Goal: Task Accomplishment & Management: Manage account settings

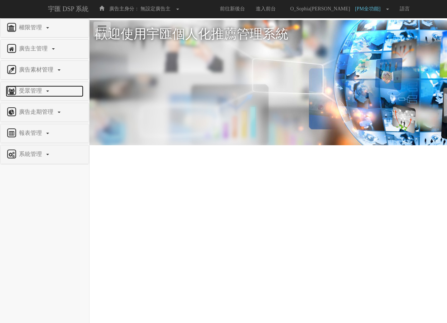
click at [47, 90] on link "受眾管理" at bounding box center [45, 91] width 78 height 11
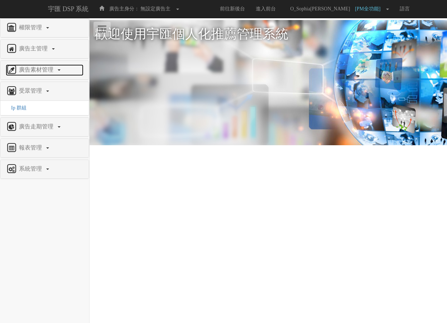
click at [61, 72] on link "廣告素材管理" at bounding box center [45, 69] width 78 height 11
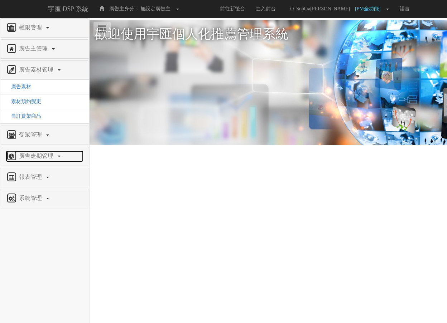
click at [61, 154] on link "廣告走期管理" at bounding box center [45, 156] width 78 height 11
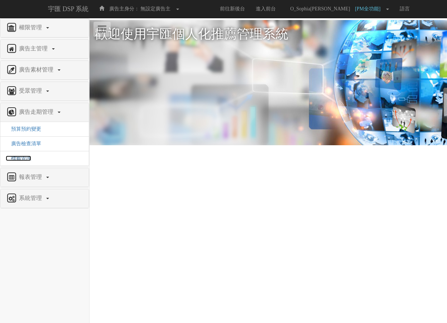
click at [30, 158] on span "標籤管理" at bounding box center [18, 158] width 25 height 5
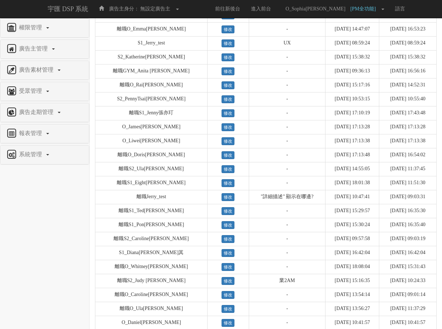
scroll to position [609, 0]
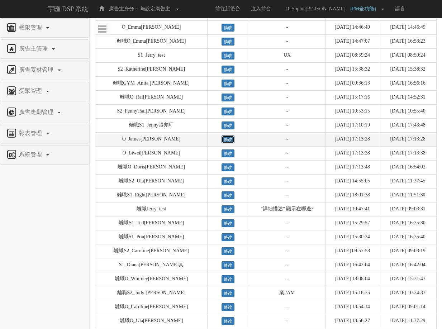
click at [221, 143] on link "修改" at bounding box center [227, 139] width 13 height 8
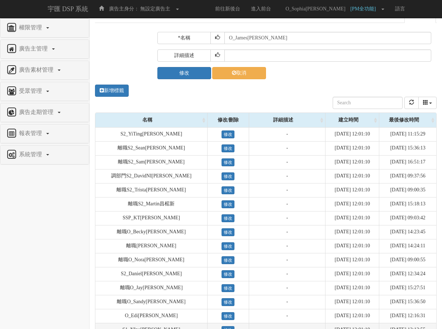
scroll to position [0, 0]
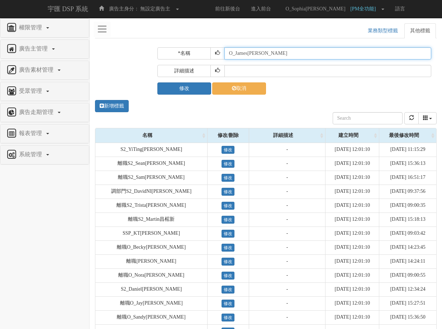
click at [229, 56] on input "O_James[PERSON_NAME]" at bounding box center [327, 53] width 207 height 12
type input "離職O_James[PERSON_NAME]"
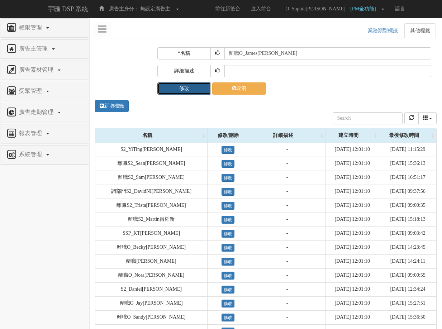
click at [192, 92] on button "修改" at bounding box center [184, 88] width 54 height 12
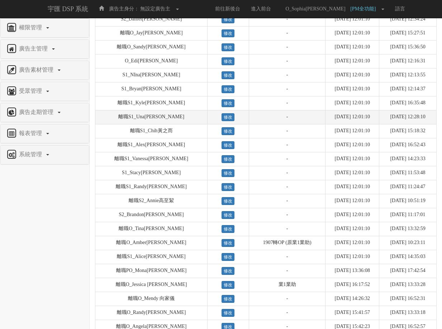
scroll to position [215, 0]
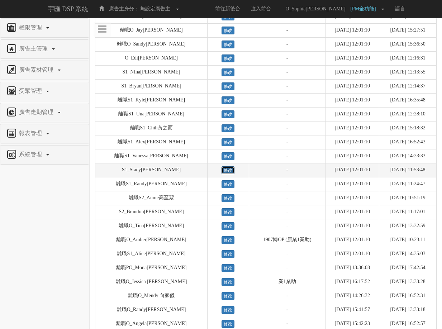
click at [221, 173] on link "修改" at bounding box center [227, 170] width 13 height 8
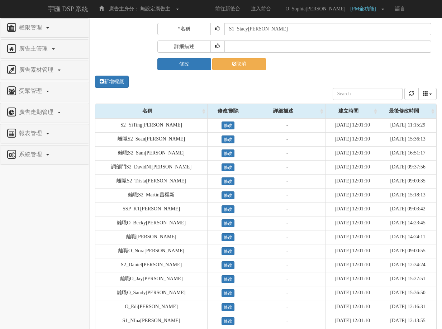
scroll to position [0, 0]
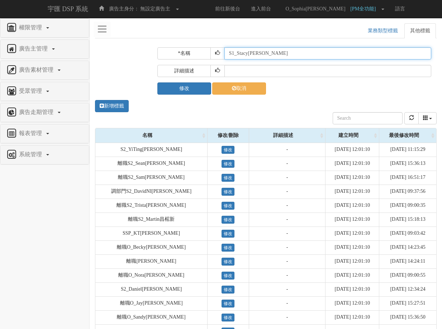
click at [226, 54] on input "S1_Stacy[PERSON_NAME]" at bounding box center [327, 53] width 207 height 12
type input "離職S1_Stacy[PERSON_NAME]"
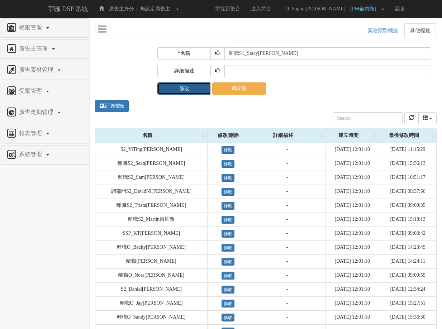
click at [172, 86] on button "修改" at bounding box center [184, 88] width 54 height 12
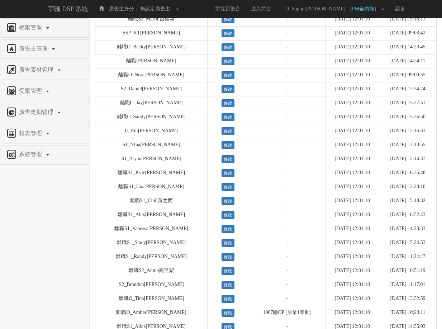
scroll to position [143, 0]
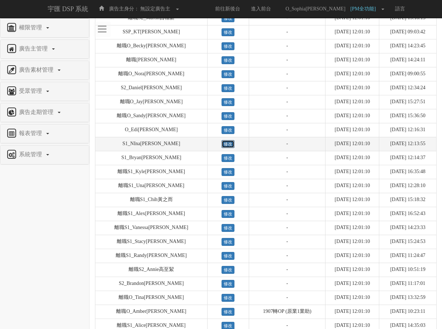
click at [221, 146] on link "修改" at bounding box center [227, 144] width 13 height 8
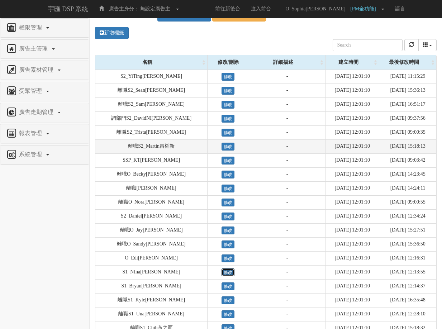
scroll to position [0, 0]
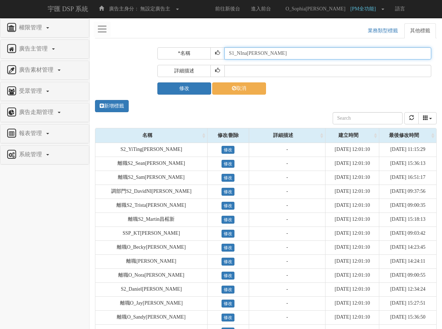
click at [227, 55] on input "S1_NIna[PERSON_NAME]" at bounding box center [327, 53] width 207 height 12
type input "離職S1_NIna[PERSON_NAME]"
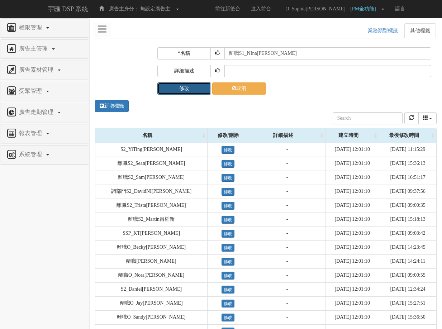
click at [183, 87] on button "修改" at bounding box center [184, 88] width 54 height 12
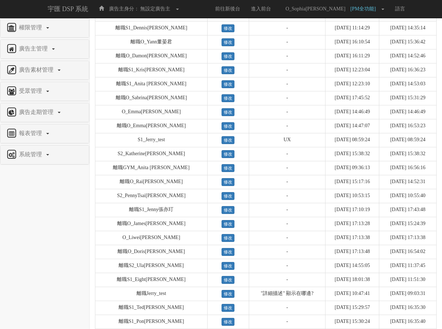
scroll to position [537, 0]
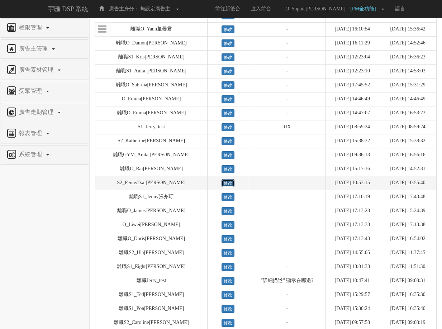
click at [221, 187] on link "修改" at bounding box center [227, 183] width 13 height 8
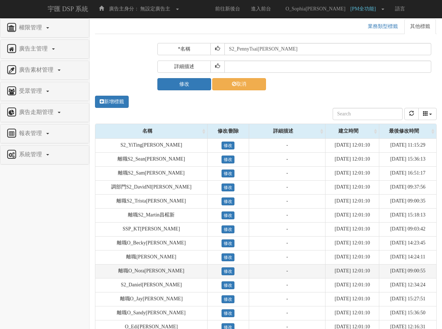
scroll to position [0, 0]
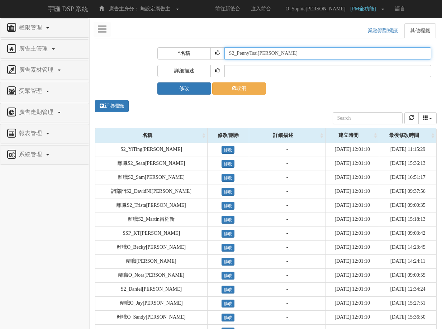
click at [227, 55] on input "S2_PennyTsai[PERSON_NAME]" at bounding box center [327, 53] width 207 height 12
type input "離職S2_PennyTsai[PERSON_NAME]"
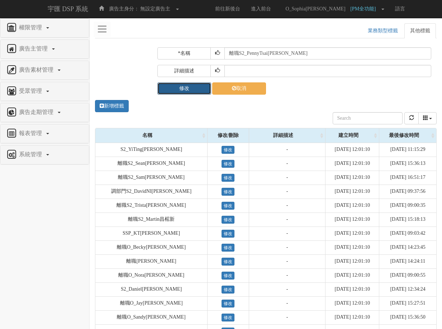
click at [194, 90] on button "修改" at bounding box center [184, 88] width 54 height 12
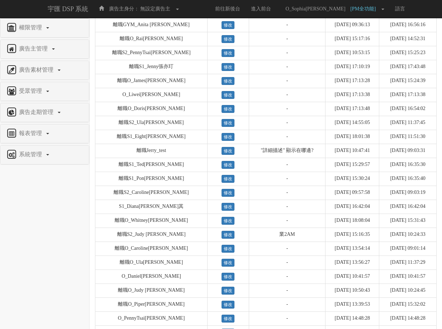
scroll to position [681, 0]
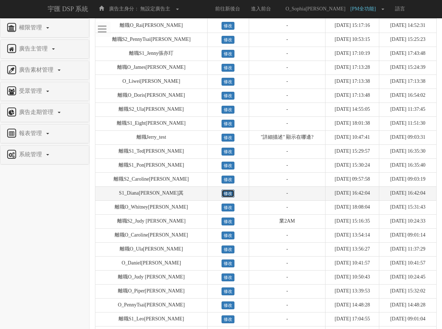
click at [221, 197] on link "修改" at bounding box center [227, 193] width 13 height 8
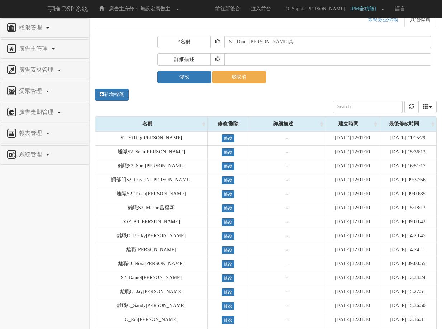
scroll to position [0, 0]
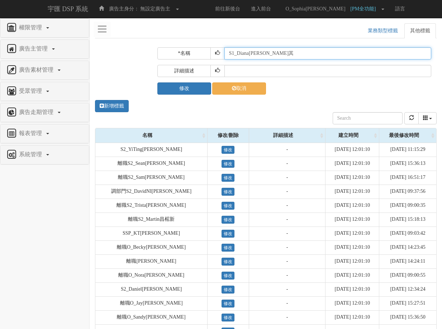
click at [227, 56] on input "S1_Diana[PERSON_NAME]其" at bounding box center [327, 53] width 207 height 12
type input "離職S1_Diana[PERSON_NAME]其"
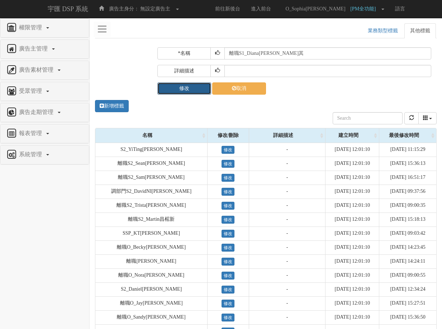
click at [192, 92] on button "修改" at bounding box center [184, 88] width 54 height 12
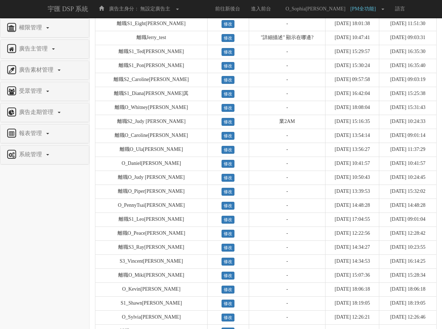
scroll to position [788, 0]
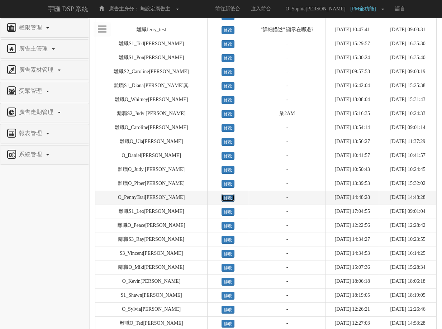
click at [221, 202] on link "修改" at bounding box center [227, 198] width 13 height 8
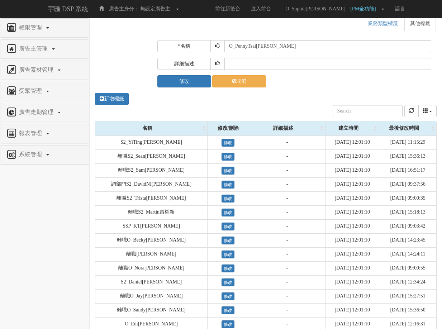
scroll to position [0, 0]
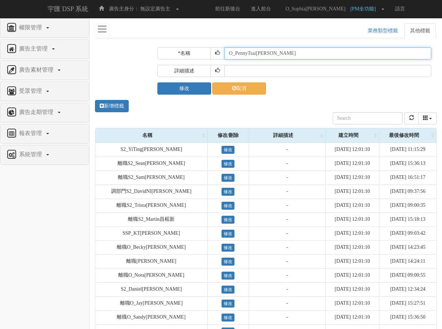
click at [228, 54] on input "O_PennyTsai[PERSON_NAME]" at bounding box center [327, 53] width 207 height 12
type input "離職O_PennyTsai[PERSON_NAME]"
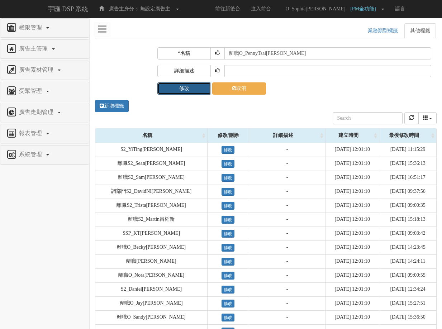
click at [198, 88] on button "修改" at bounding box center [184, 88] width 54 height 12
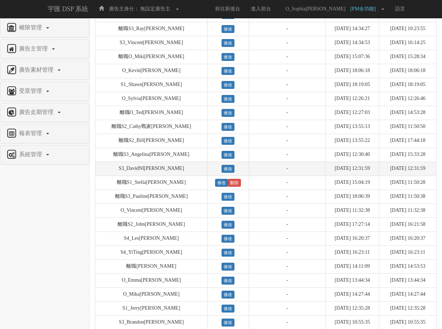
scroll to position [1039, 0]
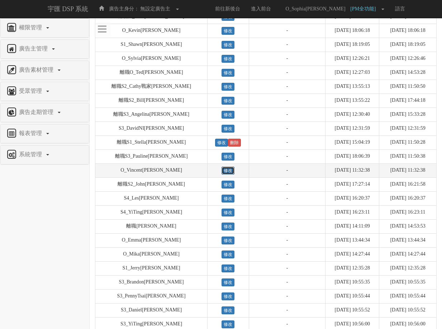
click at [221, 174] on link "修改" at bounding box center [227, 171] width 13 height 8
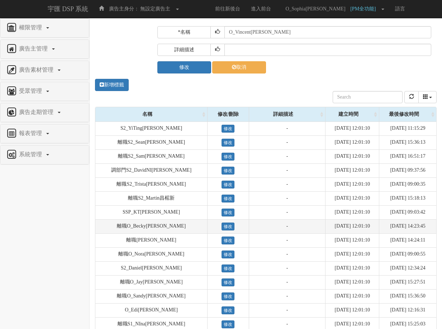
scroll to position [0, 0]
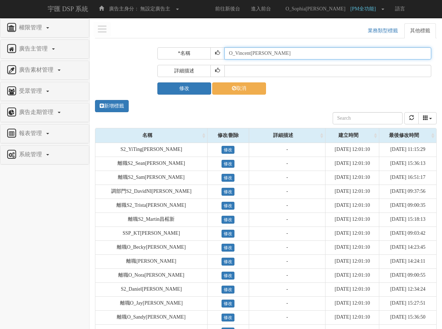
click at [228, 53] on input "O_Vincent[PERSON_NAME]" at bounding box center [327, 53] width 207 height 12
click at [228, 53] on input "離職O_Vincent[PERSON_NAME]" at bounding box center [327, 53] width 207 height 12
type input "離職O_Vincent[PERSON_NAME]"
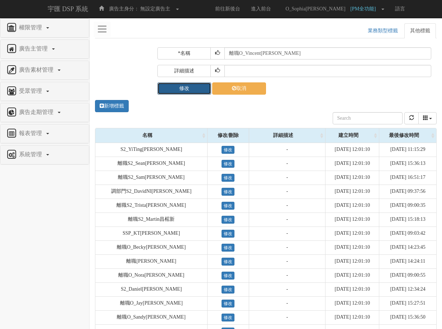
click at [192, 90] on button "修改" at bounding box center [184, 88] width 54 height 12
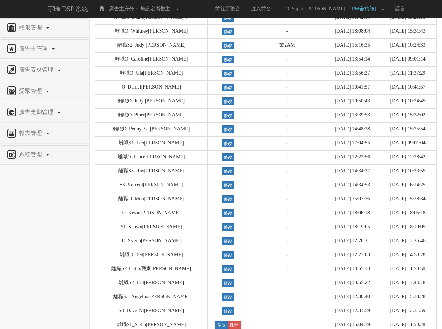
scroll to position [860, 0]
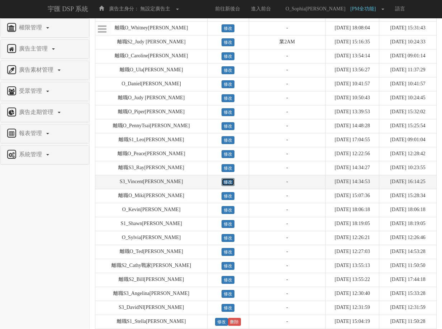
click at [221, 186] on link "修改" at bounding box center [227, 182] width 13 height 8
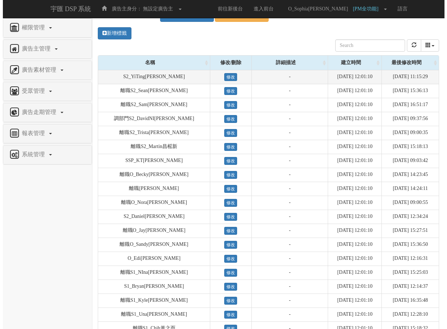
scroll to position [0, 0]
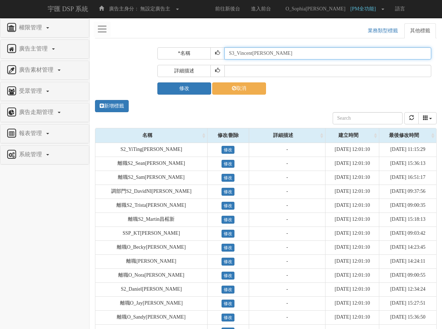
click at [230, 54] on input "S3_Vincent[PERSON_NAME]" at bounding box center [327, 53] width 207 height 12
paste input "離職"
type input "離職S3_Vincent[PERSON_NAME]"
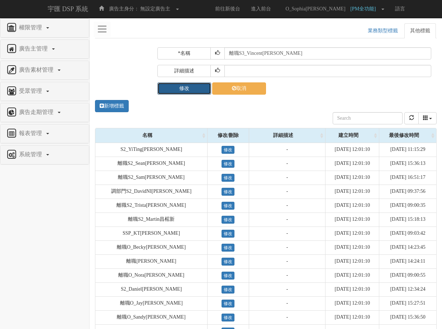
click at [179, 86] on button "修改" at bounding box center [184, 88] width 54 height 12
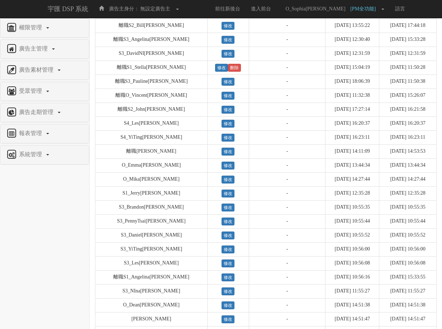
scroll to position [1218, 0]
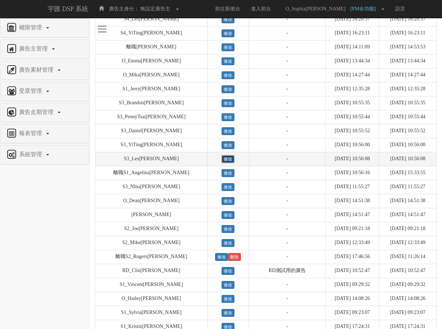
click at [221, 163] on link "修改" at bounding box center [227, 159] width 13 height 8
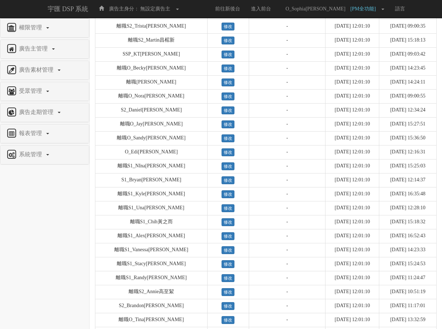
scroll to position [0, 0]
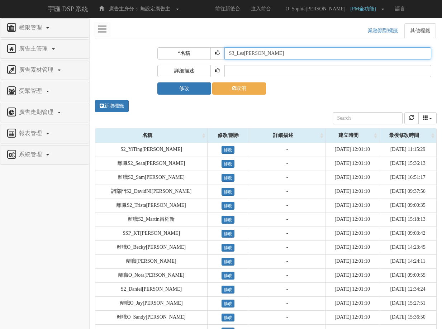
click at [229, 54] on input "S3_Les[PERSON_NAME]" at bounding box center [327, 53] width 207 height 12
paste input "離職"
type input "離職S3_Les[PERSON_NAME]"
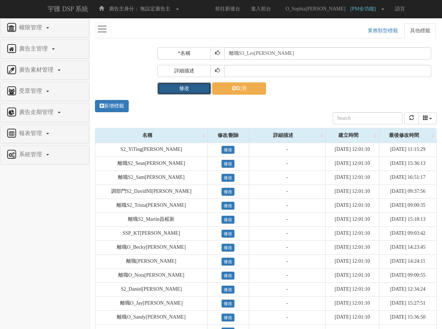
click at [191, 89] on button "修改" at bounding box center [184, 88] width 54 height 12
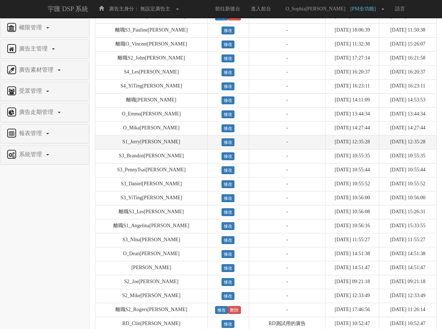
scroll to position [1146, 0]
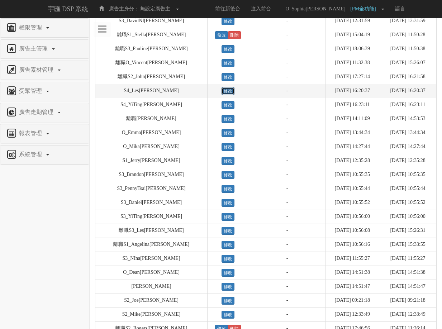
click at [221, 95] on link "修改" at bounding box center [227, 91] width 13 height 8
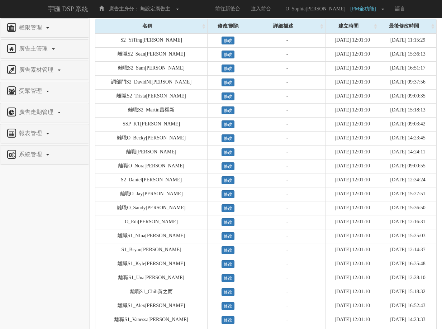
scroll to position [0, 0]
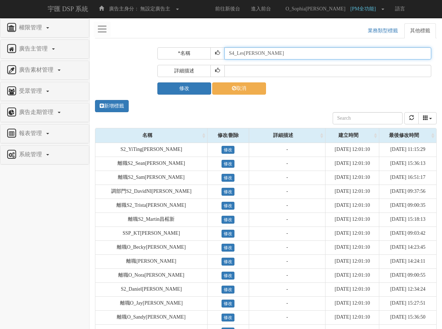
click at [226, 53] on input "S4_Les[PERSON_NAME]" at bounding box center [327, 53] width 207 height 12
paste input "離職"
type input "離職S4_Les[PERSON_NAME]"
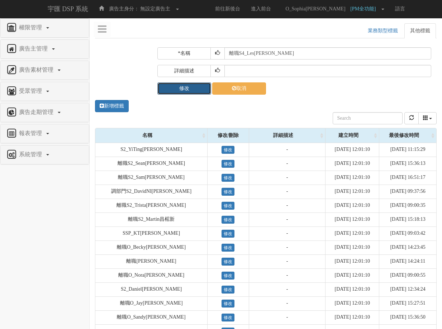
click at [201, 89] on button "修改" at bounding box center [184, 88] width 54 height 12
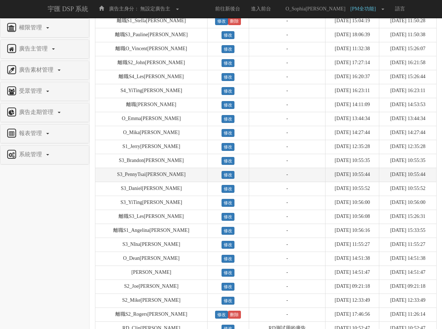
scroll to position [1182, 0]
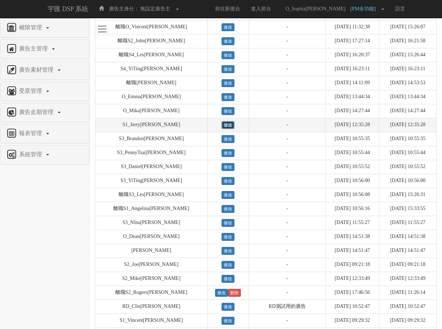
click at [221, 129] on link "修改" at bounding box center [227, 125] width 13 height 8
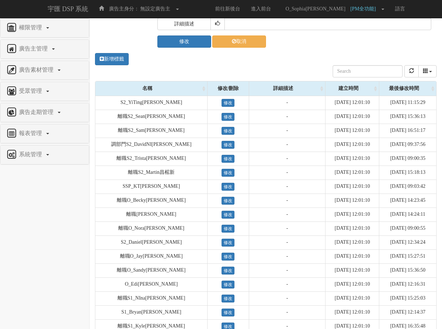
scroll to position [0, 0]
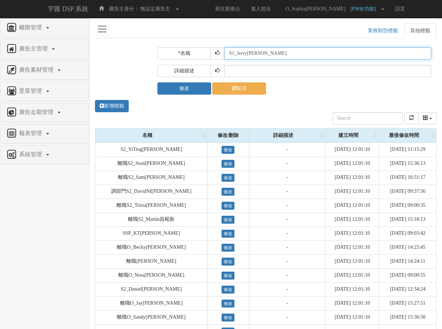
click at [229, 53] on input "S1_Jerry[PERSON_NAME]" at bounding box center [327, 53] width 207 height 12
paste input "離職"
type input "離職S1_Jerry[PERSON_NAME]"
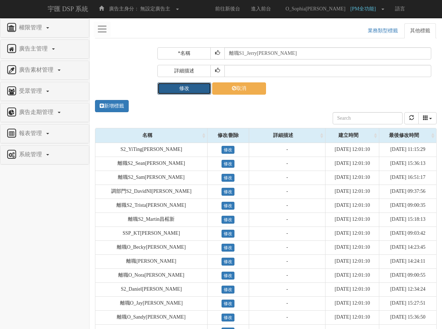
click at [186, 90] on button "修改" at bounding box center [184, 88] width 54 height 12
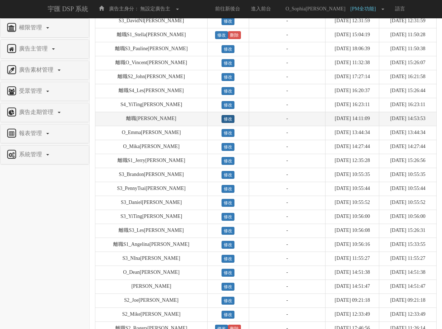
scroll to position [1182, 0]
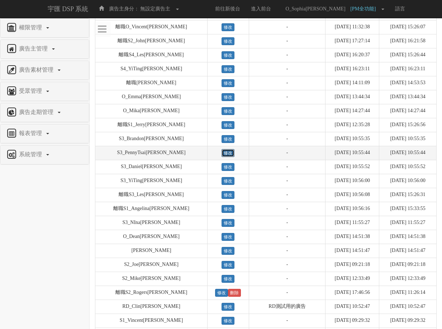
click at [221, 157] on link "修改" at bounding box center [227, 153] width 13 height 8
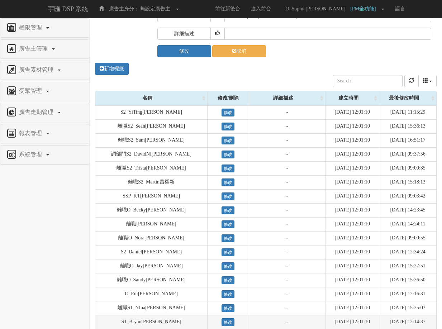
scroll to position [0, 0]
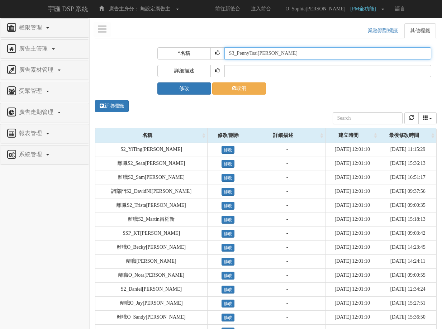
click at [226, 54] on input "S3_PennyTsai[PERSON_NAME]" at bounding box center [327, 53] width 207 height 12
paste input "離職"
type input "離職S3_PennyTsai[PERSON_NAME]"
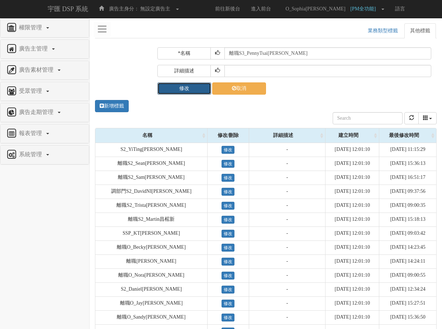
click at [196, 88] on button "修改" at bounding box center [184, 88] width 54 height 12
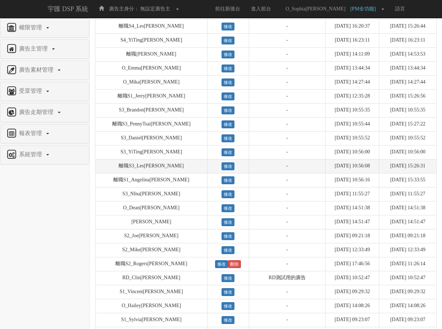
scroll to position [1253, 0]
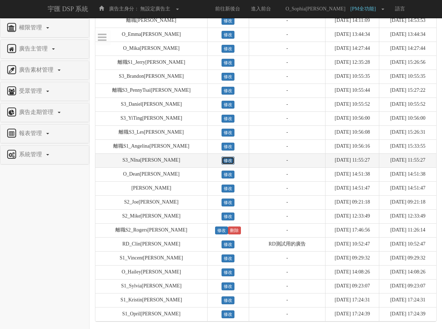
click at [221, 160] on link "修改" at bounding box center [227, 161] width 13 height 8
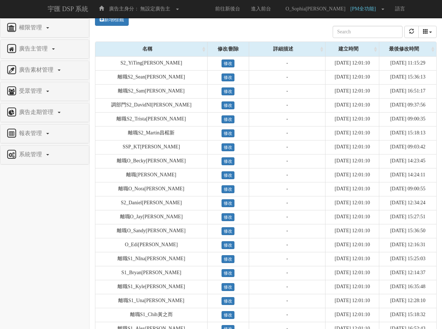
scroll to position [0, 0]
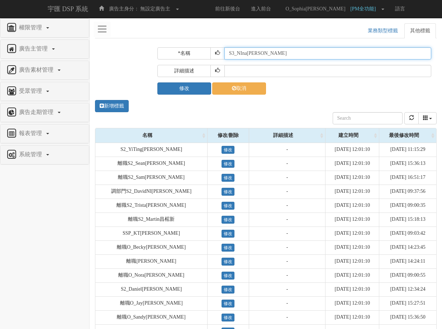
click at [230, 55] on input "S3_NIna[PERSON_NAME]" at bounding box center [327, 53] width 207 height 12
paste input "離職"
type input "離職S3_NIna[PERSON_NAME]"
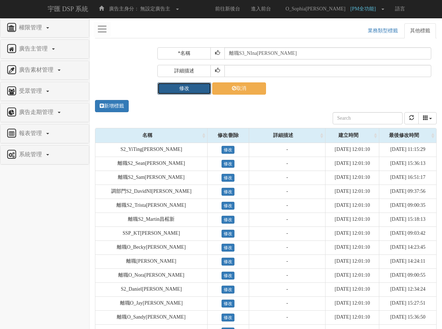
click at [201, 88] on button "修改" at bounding box center [184, 88] width 54 height 12
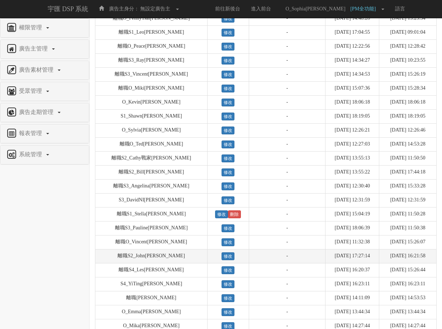
scroll to position [1253, 0]
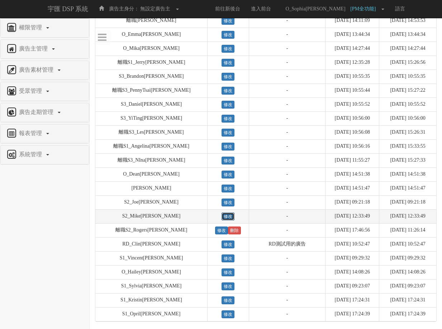
click at [221, 213] on link "修改" at bounding box center [227, 216] width 13 height 8
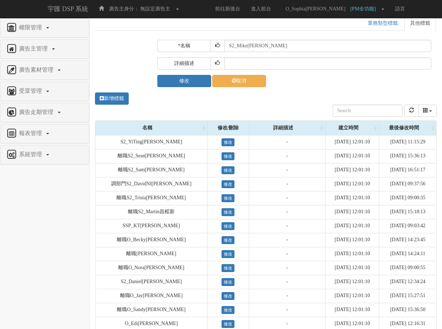
scroll to position [0, 0]
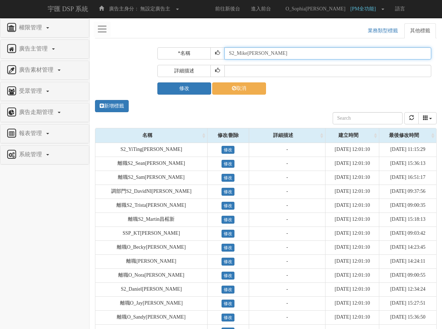
click at [227, 52] on input "S2_Mike[PERSON_NAME]" at bounding box center [327, 53] width 207 height 12
paste input "離職"
type input "離職S2_Mike[PERSON_NAME]"
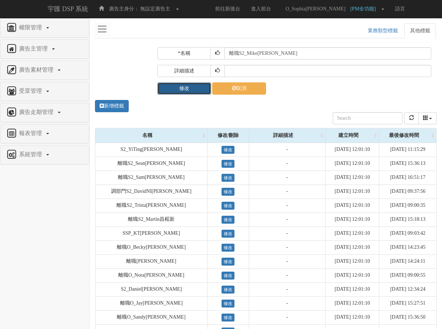
click at [195, 89] on button "修改" at bounding box center [184, 88] width 54 height 12
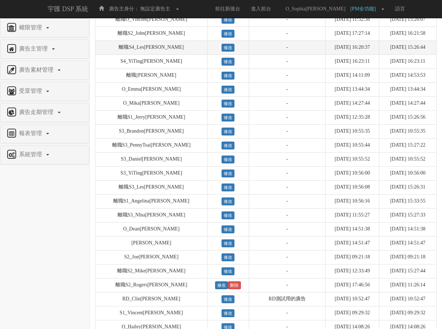
scroll to position [1253, 0]
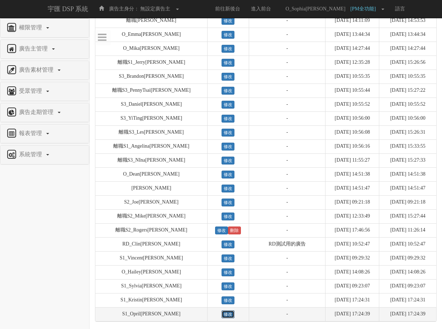
click at [221, 316] on link "修改" at bounding box center [227, 314] width 13 height 8
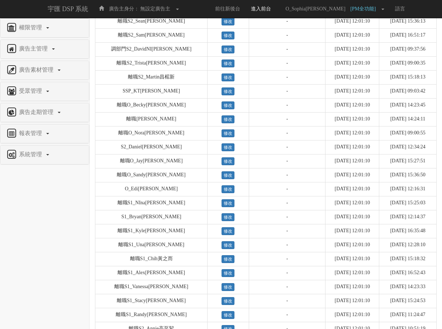
scroll to position [0, 0]
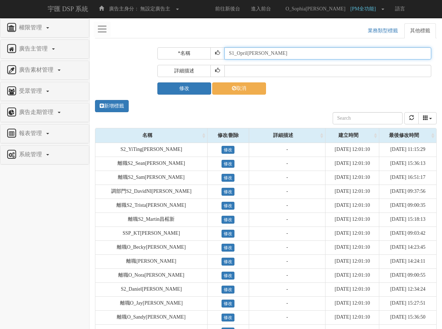
click at [227, 52] on input "S1_Opril[PERSON_NAME]" at bounding box center [327, 53] width 207 height 12
paste input "離職"
type input "離職S1_Opril[PERSON_NAME]"
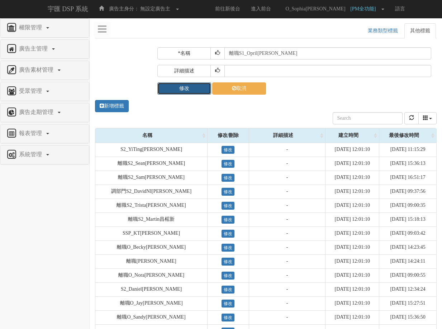
click at [207, 89] on button "修改" at bounding box center [184, 88] width 54 height 12
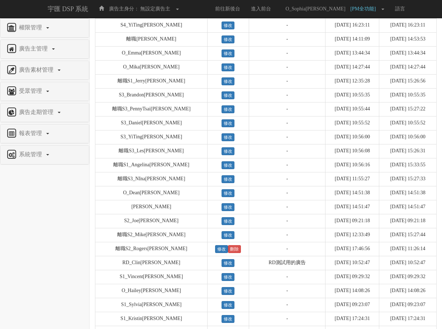
scroll to position [1253, 0]
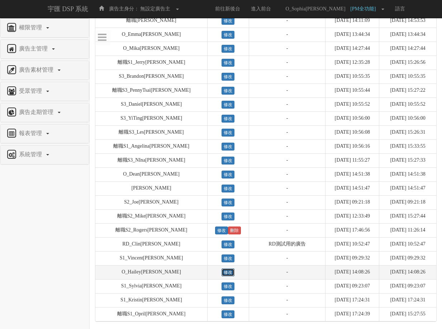
click at [221, 272] on link "修改" at bounding box center [227, 272] width 13 height 8
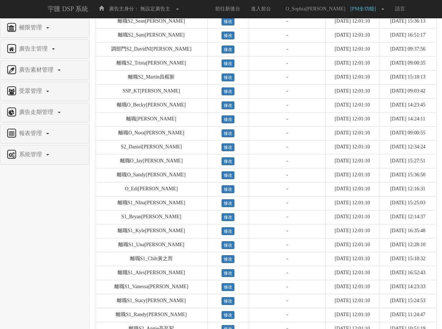
scroll to position [0, 0]
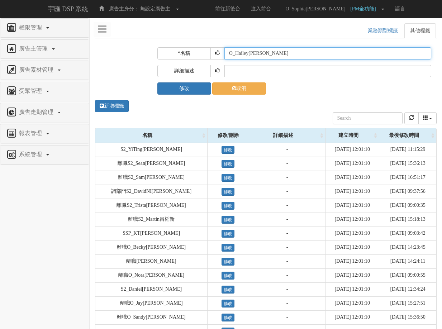
click at [226, 55] on input "O_Hailey[PERSON_NAME]" at bounding box center [327, 53] width 207 height 12
paste input "離職"
type input "離職O_Hailey[PERSON_NAME]"
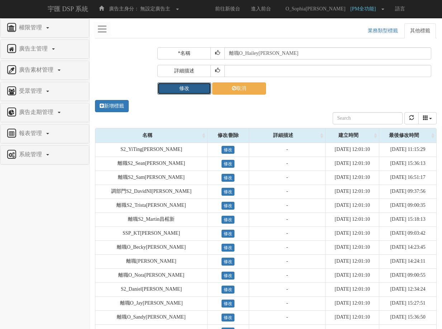
click at [183, 91] on button "修改" at bounding box center [184, 88] width 54 height 12
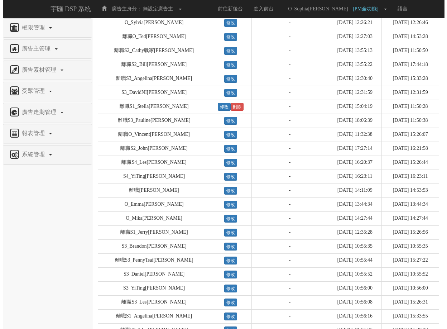
scroll to position [1253, 0]
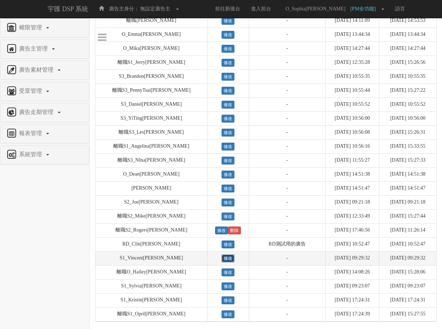
click at [221, 258] on link "修改" at bounding box center [227, 258] width 13 height 8
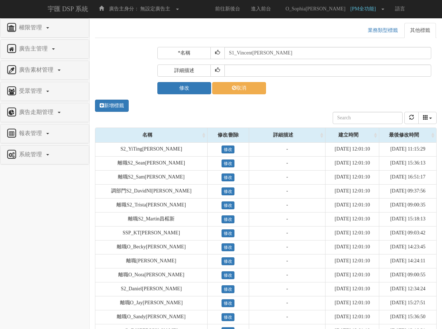
scroll to position [0, 0]
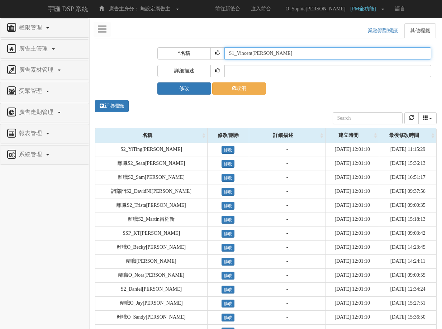
click at [228, 53] on input "S1_Vincent[PERSON_NAME]" at bounding box center [327, 53] width 207 height 12
paste input "離職"
type input "離職S1_Vincent[PERSON_NAME]"
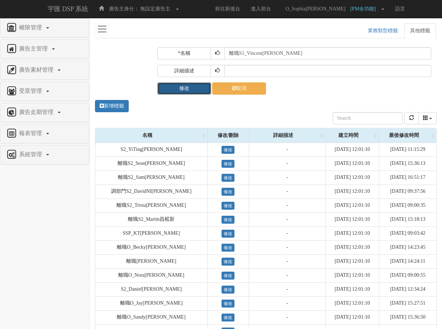
click at [189, 88] on button "修改" at bounding box center [184, 88] width 54 height 12
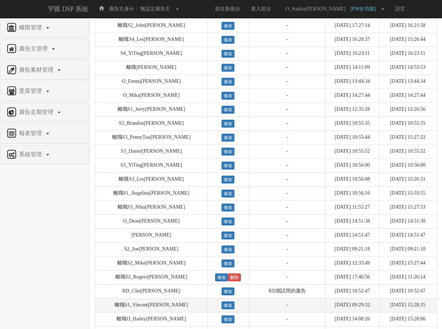
scroll to position [1181, 0]
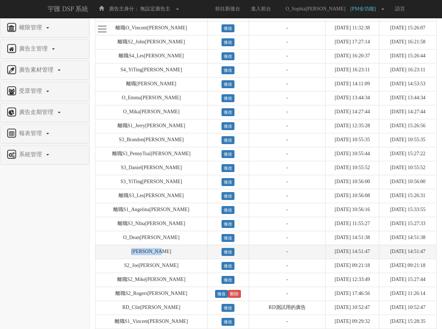
drag, startPoint x: 165, startPoint y: 260, endPoint x: 112, endPoint y: 257, distance: 53.1
click at [112, 257] on td "[PERSON_NAME]" at bounding box center [151, 252] width 112 height 14
copy td "[PERSON_NAME]"
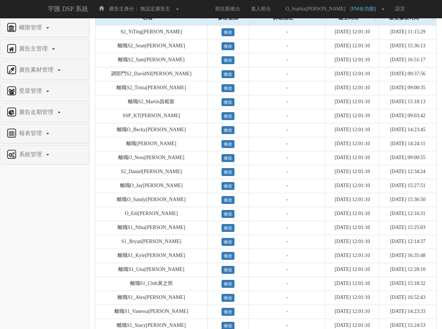
scroll to position [0, 0]
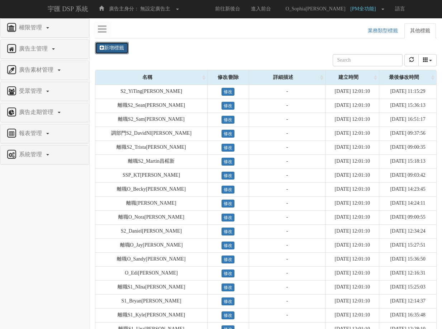
click at [116, 49] on link "新增標籤" at bounding box center [112, 48] width 34 height 12
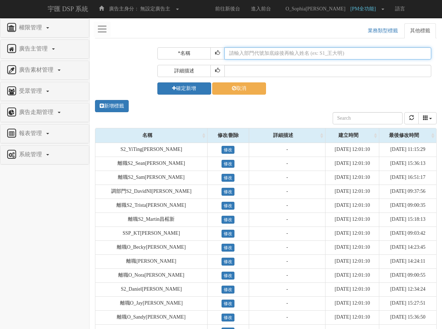
click at [245, 52] on input "text" at bounding box center [327, 53] width 207 height 12
paste input "[PERSON_NAME]"
click at [232, 53] on input "[PERSON_NAME]" at bounding box center [327, 53] width 207 height 12
drag, startPoint x: 274, startPoint y: 51, endPoint x: 216, endPoint y: 50, distance: 57.7
click at [216, 50] on div "*名稱 S1_Aaron[PERSON_NAME]" at bounding box center [294, 53] width 274 height 12
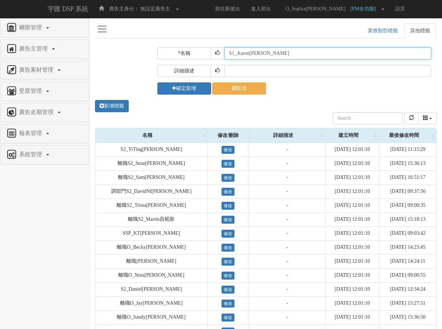
paste input "O"
type input "[PERSON_NAME]"
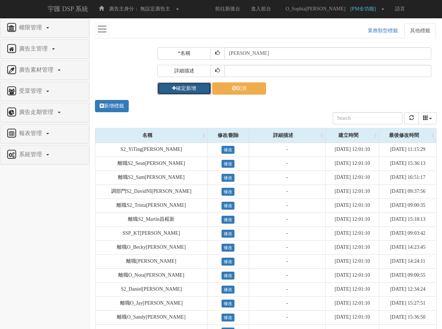
click at [192, 88] on button "確定新增" at bounding box center [184, 88] width 54 height 12
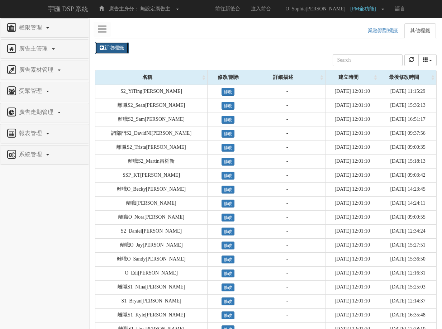
click at [105, 47] on link "新增標籤" at bounding box center [112, 48] width 34 height 12
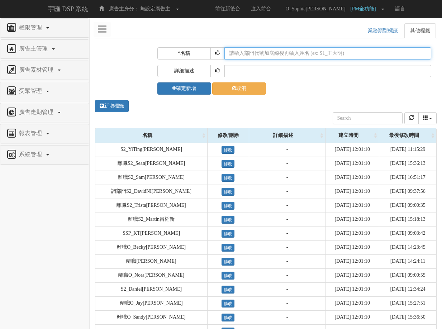
click at [257, 54] on input "text" at bounding box center [327, 53] width 207 height 12
paste input "[PERSON_NAME]"
click at [232, 54] on input "[PERSON_NAME]" at bounding box center [327, 53] width 207 height 12
drag, startPoint x: 272, startPoint y: 53, endPoint x: 218, endPoint y: 54, distance: 53.4
click at [218, 54] on div "*名稱 S1_Aaron[PERSON_NAME]" at bounding box center [294, 53] width 274 height 12
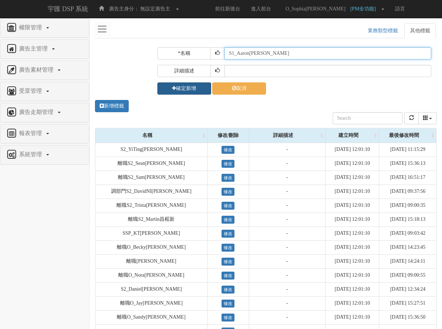
type input "S1_Aaron[PERSON_NAME]"
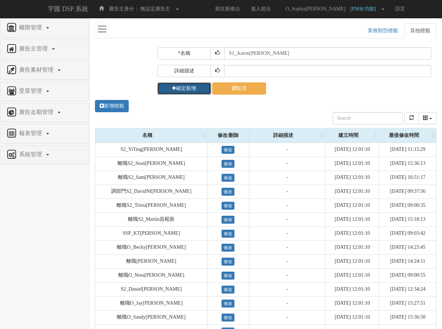
click at [188, 88] on button "確定新增" at bounding box center [184, 88] width 54 height 12
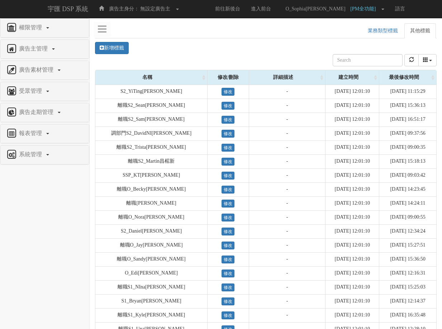
click at [265, 33] on ul "其他標籤 業務類型標籤" at bounding box center [265, 30] width 341 height 15
drag, startPoint x: 256, startPoint y: 33, endPoint x: 264, endPoint y: 24, distance: 12.5
click at [256, 33] on ul "其他標籤 業務類型標籤" at bounding box center [265, 30] width 341 height 15
